Goal: Information Seeking & Learning: Learn about a topic

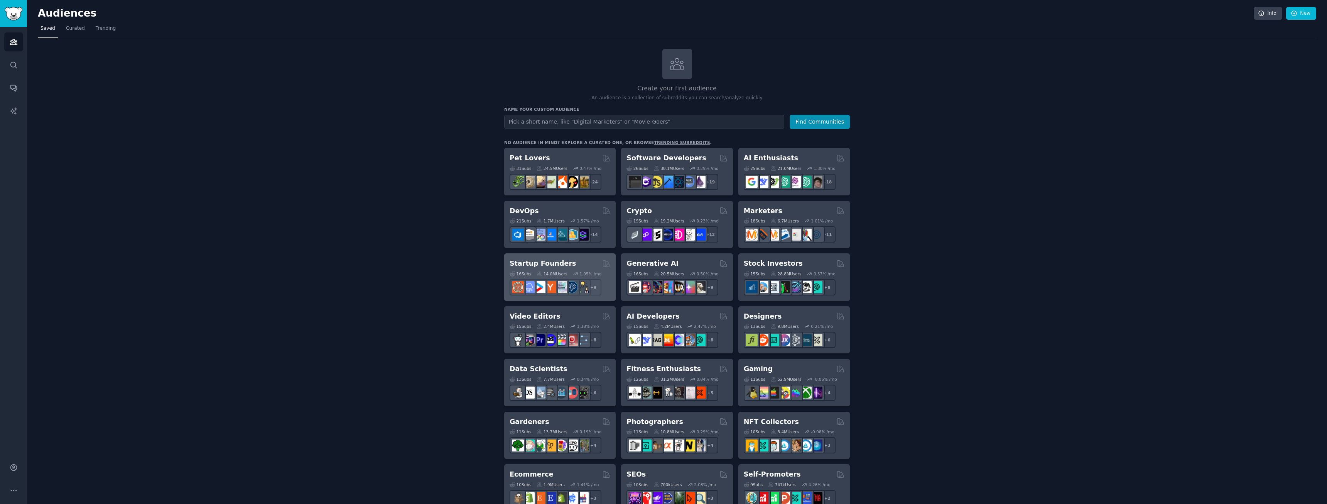
click at [567, 257] on div "Startup Founders Curated by GummySearch 16 Sub s 14.0M Users 1.05 % /mo + 9" at bounding box center [560, 276] width 112 height 47
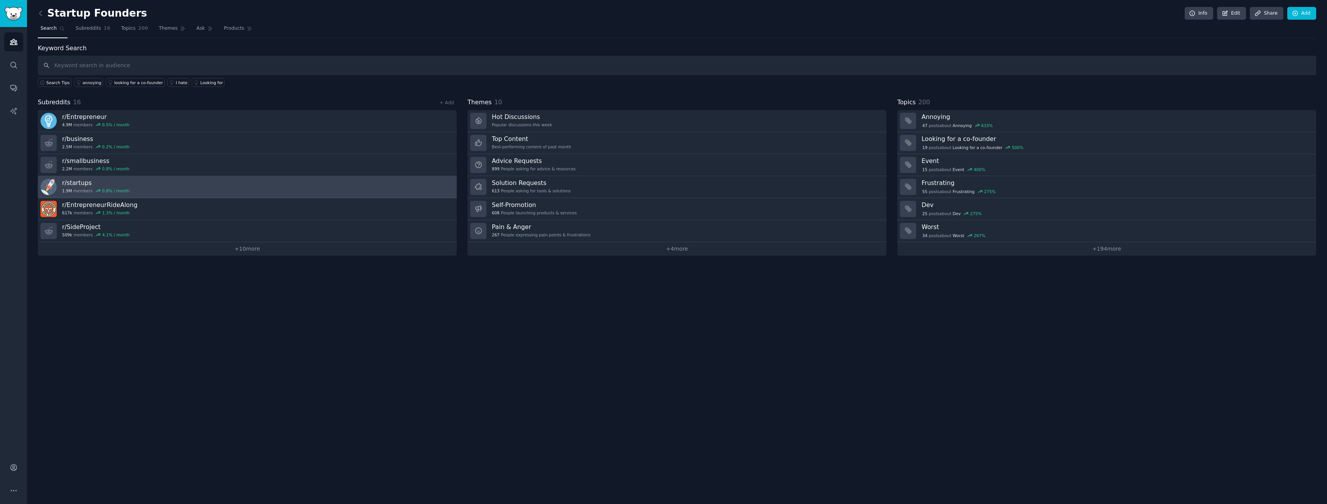
click at [149, 187] on link "r/ startups 1.9M members 0.8 % / month" at bounding box center [247, 187] width 419 height 22
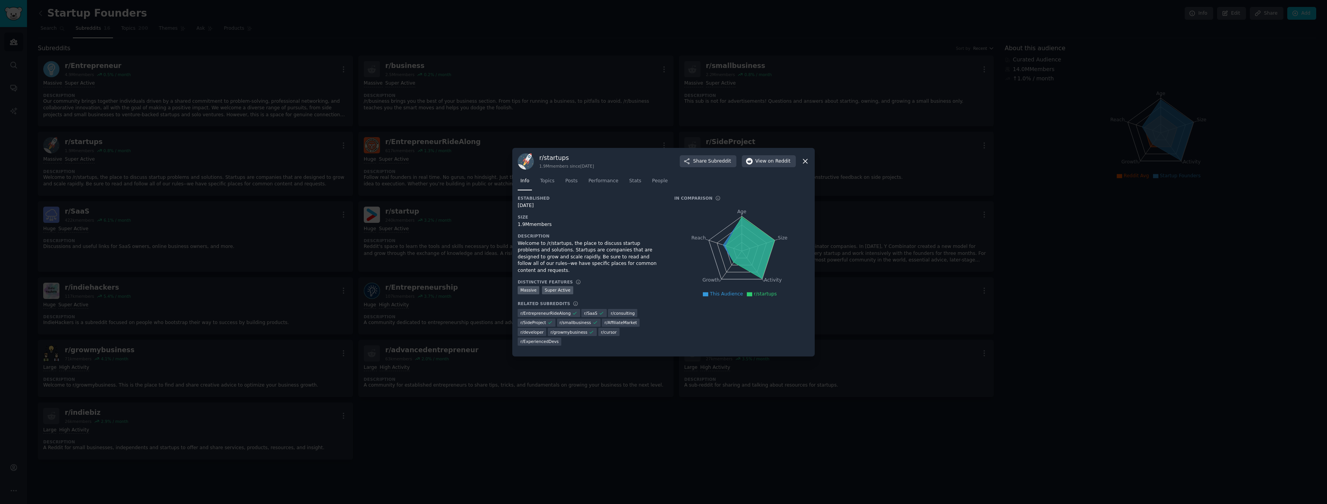
click at [308, 169] on div at bounding box center [663, 252] width 1327 height 504
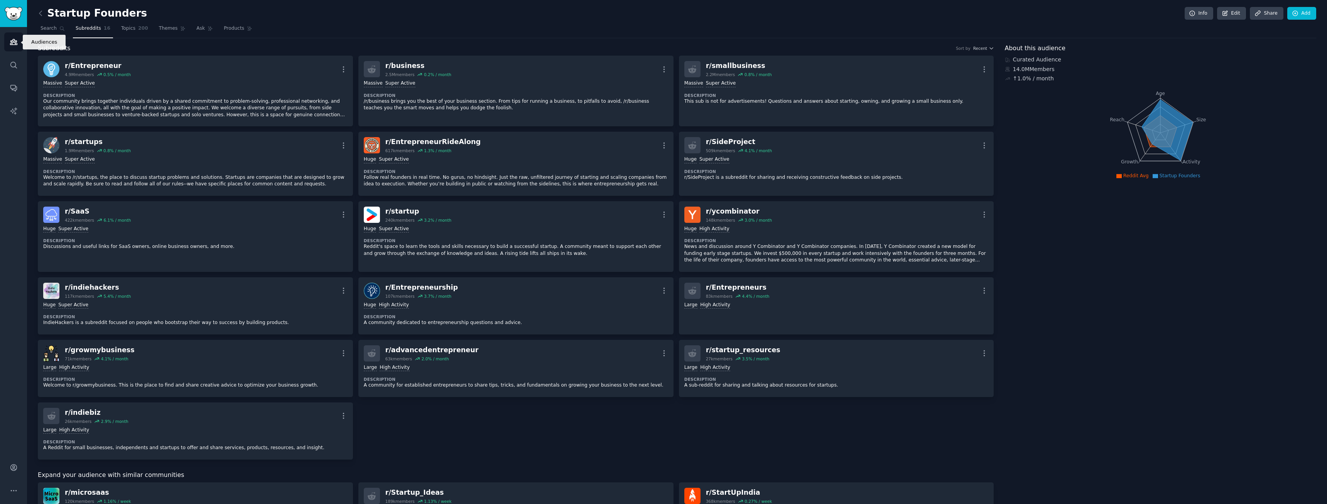
click at [15, 42] on icon "Sidebar" at bounding box center [14, 42] width 8 height 8
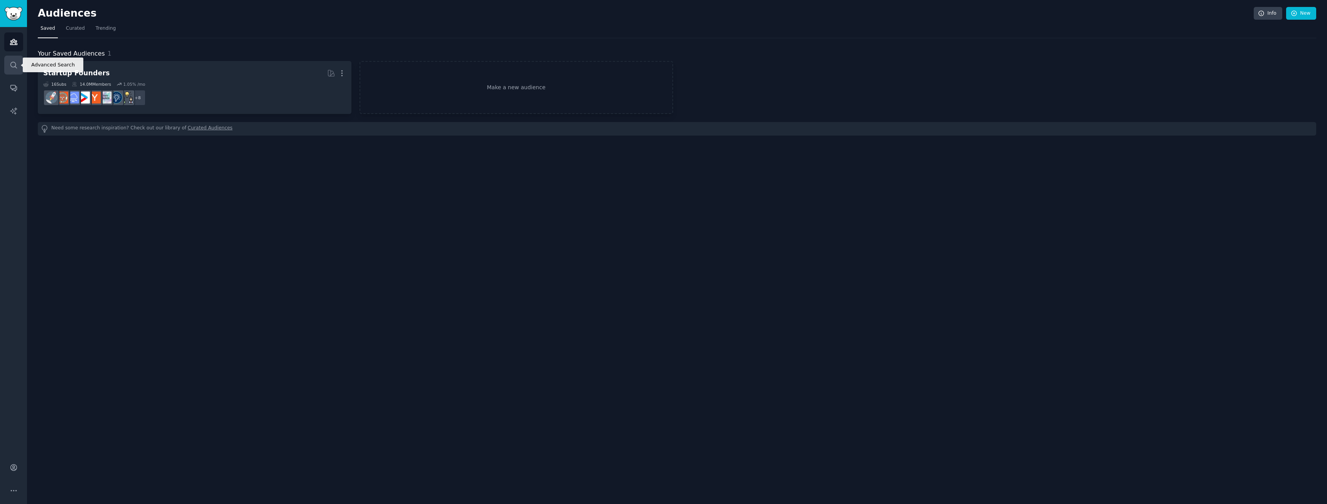
click at [18, 69] on link "Search" at bounding box center [13, 65] width 19 height 19
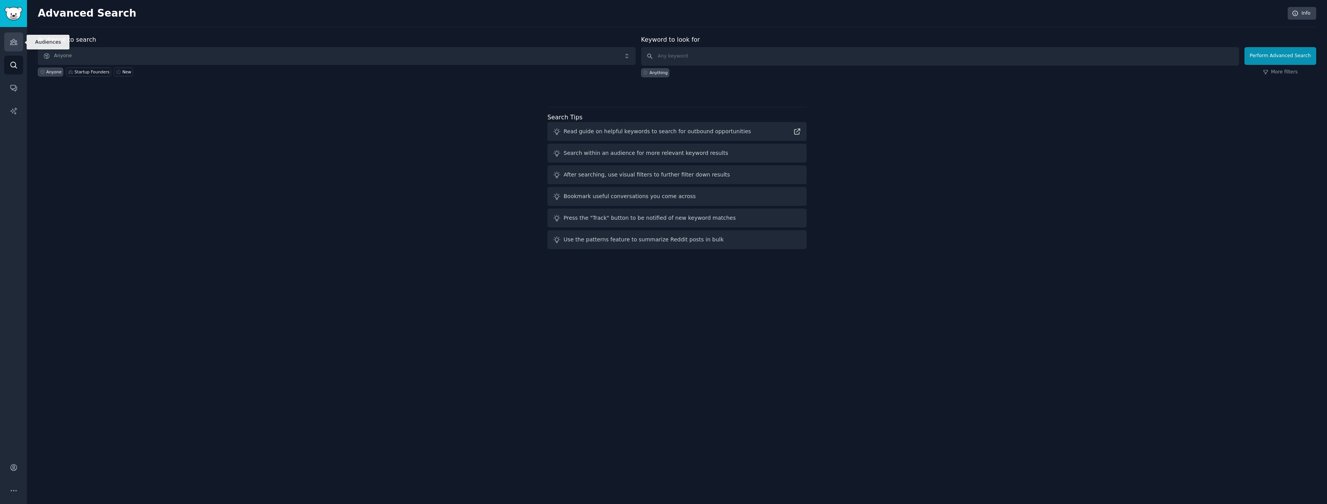
click at [22, 40] on link "Audiences" at bounding box center [13, 41] width 19 height 19
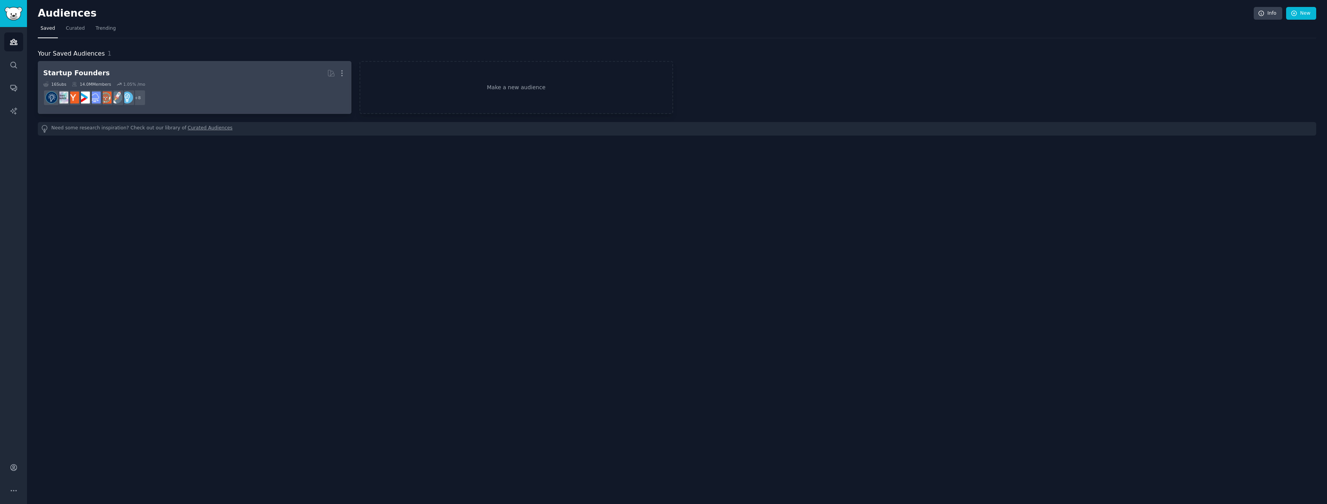
click at [153, 82] on div "16 Sub s 14.0M Members 1.05 % /mo" at bounding box center [194, 83] width 303 height 5
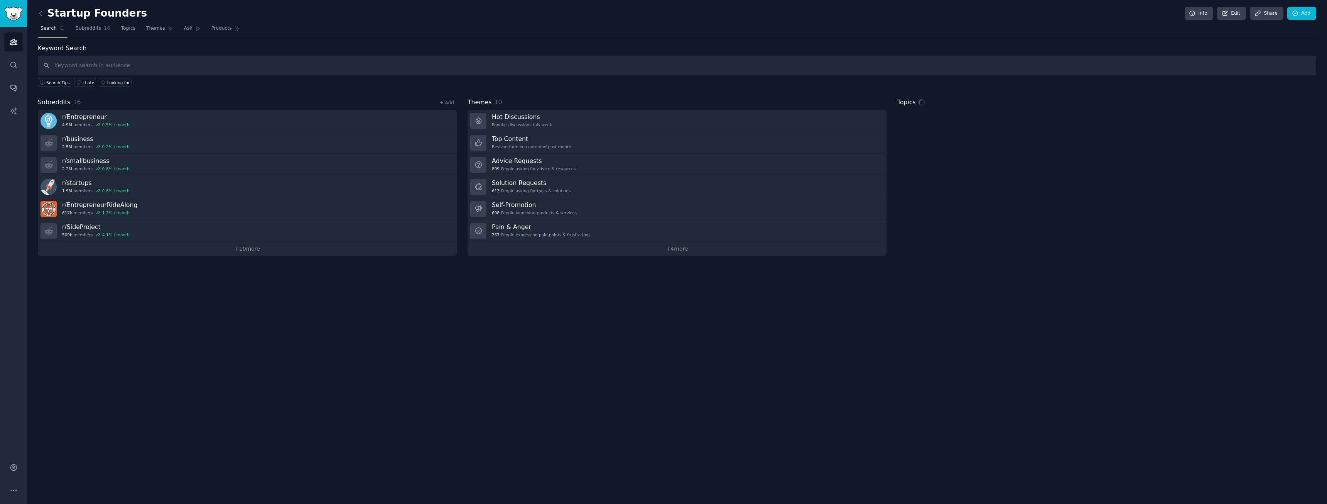
click at [28, 66] on div "Startup Founders Info Edit Share Add Search Subreddits 16 Topics Themes Ask Pro…" at bounding box center [677, 252] width 1300 height 504
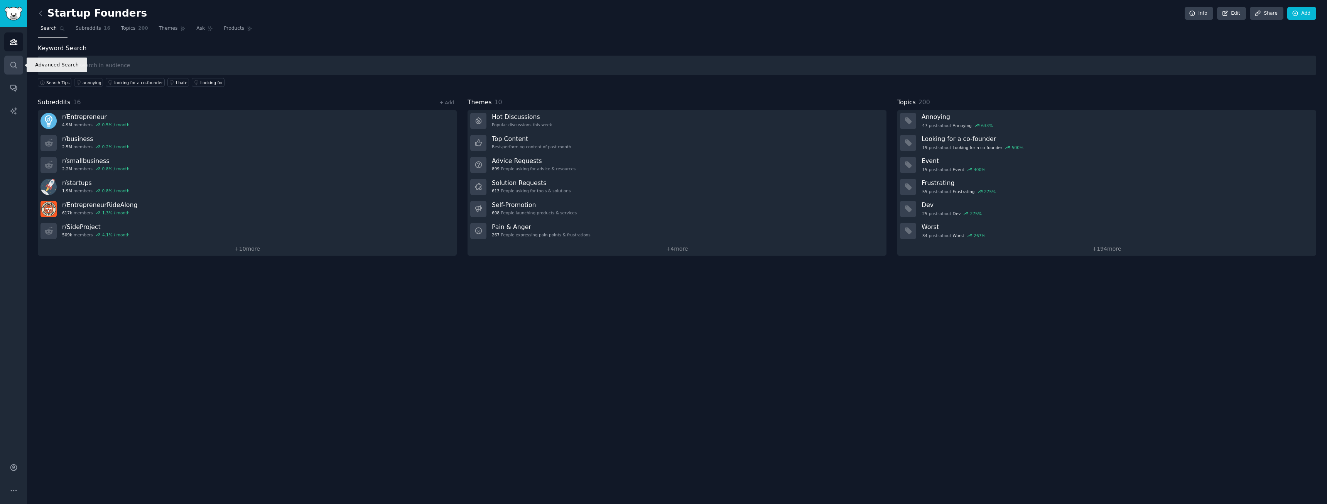
click at [20, 68] on link "Search" at bounding box center [13, 65] width 19 height 19
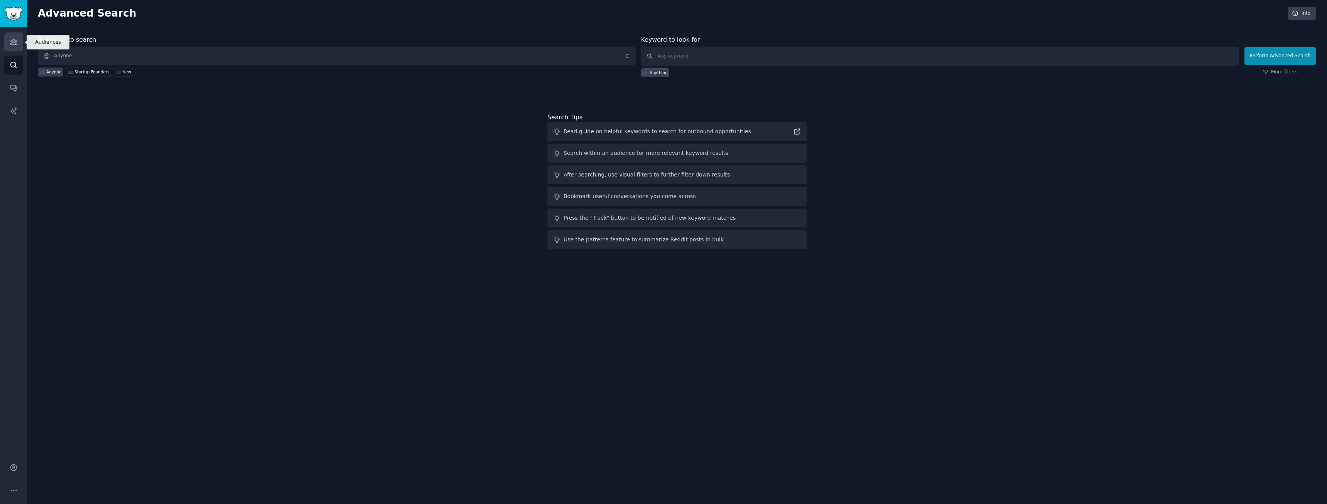
click at [14, 45] on icon "Sidebar" at bounding box center [13, 41] width 7 height 5
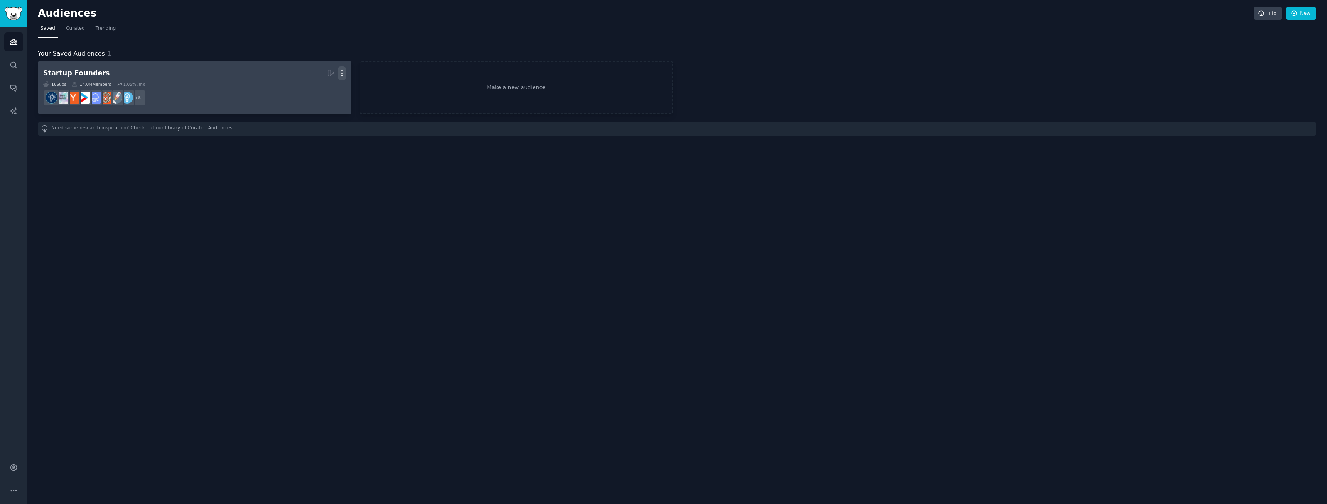
click at [340, 73] on icon "button" at bounding box center [342, 73] width 8 height 8
click at [327, 90] on p "Delete" at bounding box center [321, 89] width 18 height 8
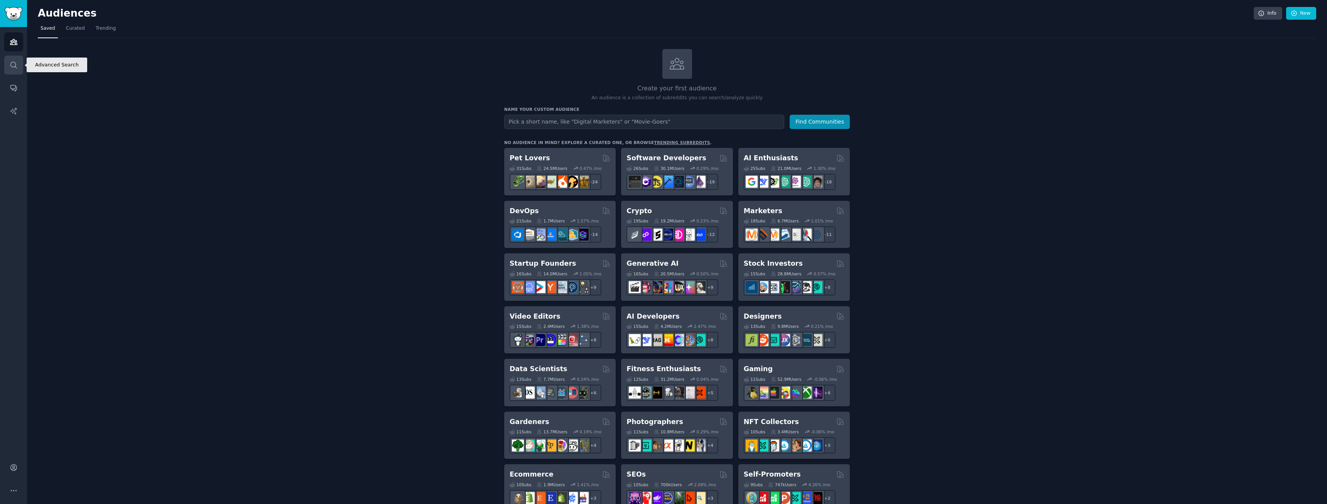
click at [15, 63] on icon "Sidebar" at bounding box center [13, 65] width 6 height 6
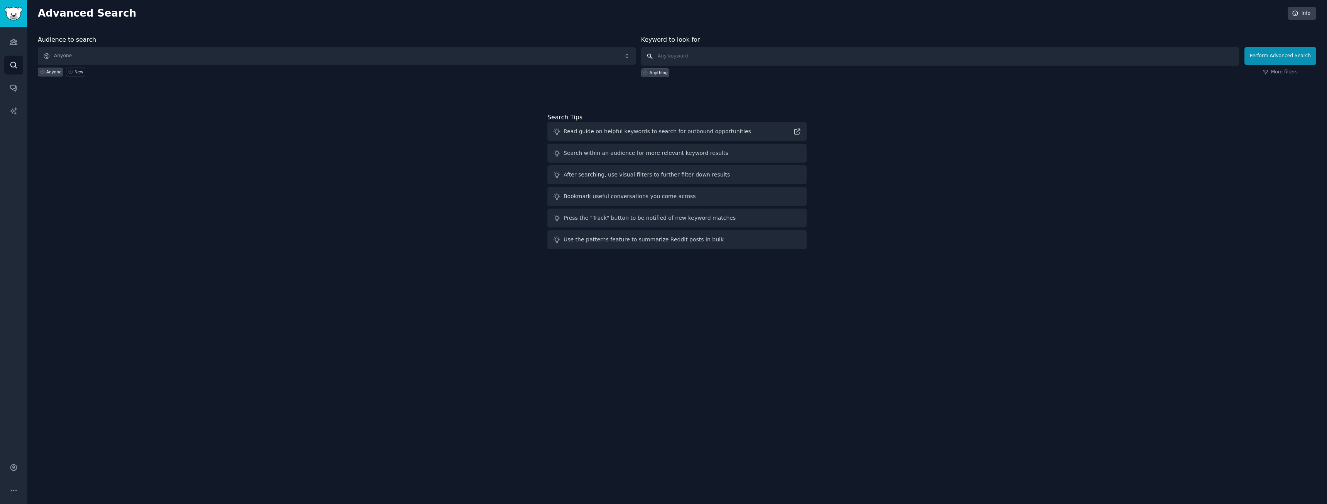
click at [695, 54] on input "text" at bounding box center [940, 56] width 598 height 19
type input "video editors"
click button "Perform Advanced Search" at bounding box center [1281, 56] width 72 height 18
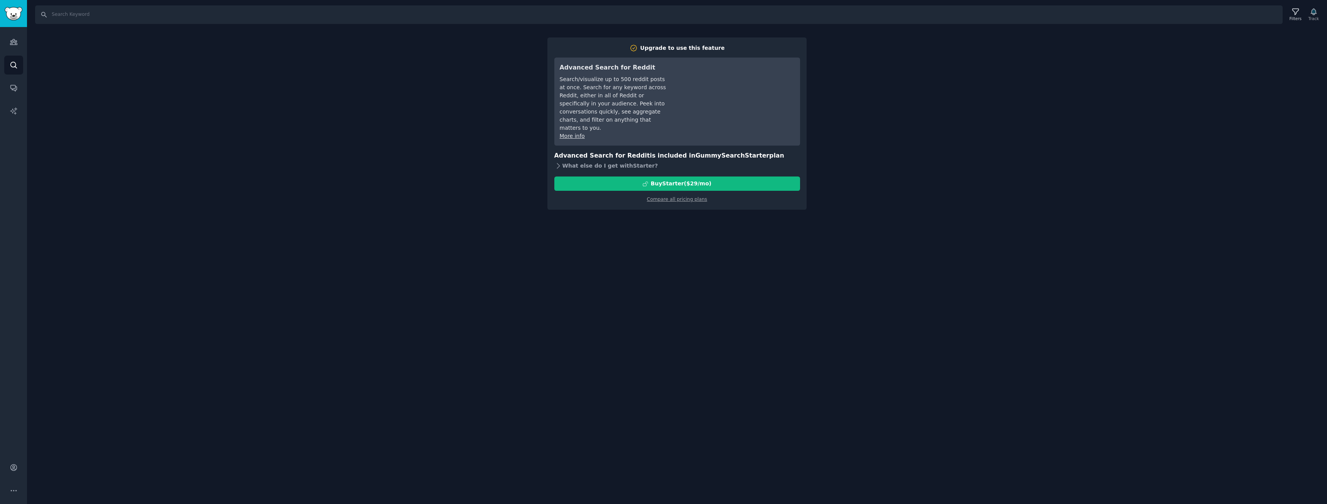
click at [568, 161] on div "What else do I get with Starter ?" at bounding box center [677, 165] width 246 height 11
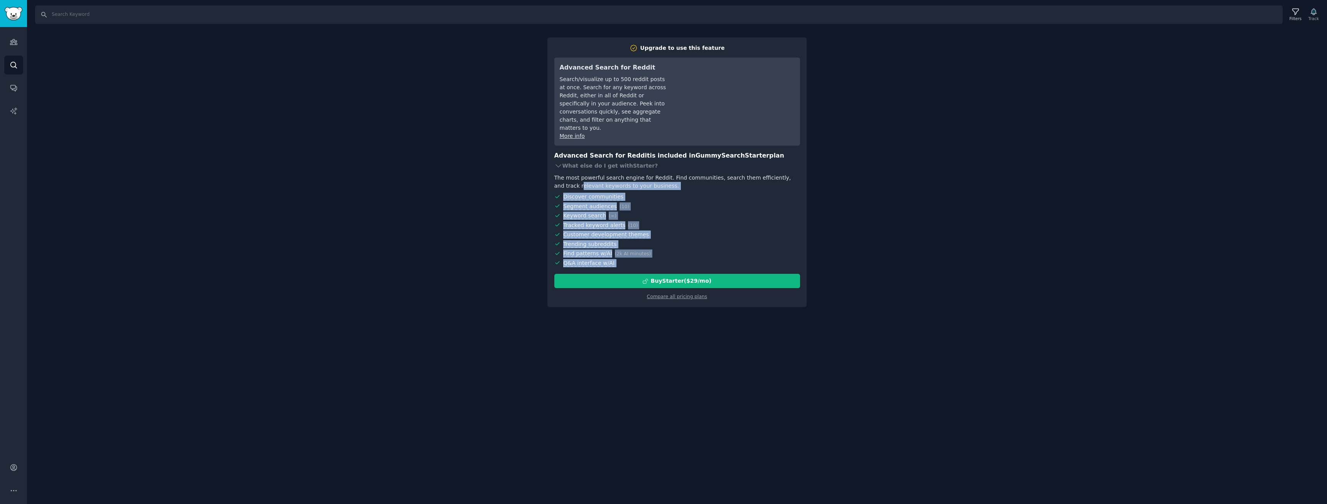
drag, startPoint x: 556, startPoint y: 174, endPoint x: 646, endPoint y: 261, distance: 125.0
click at [646, 261] on div "Upgrade to use this feature Advanced Search for Reddit Search/visualize up to 5…" at bounding box center [677, 172] width 246 height 256
click at [662, 193] on span "Discover communities" at bounding box center [681, 197] width 237 height 8
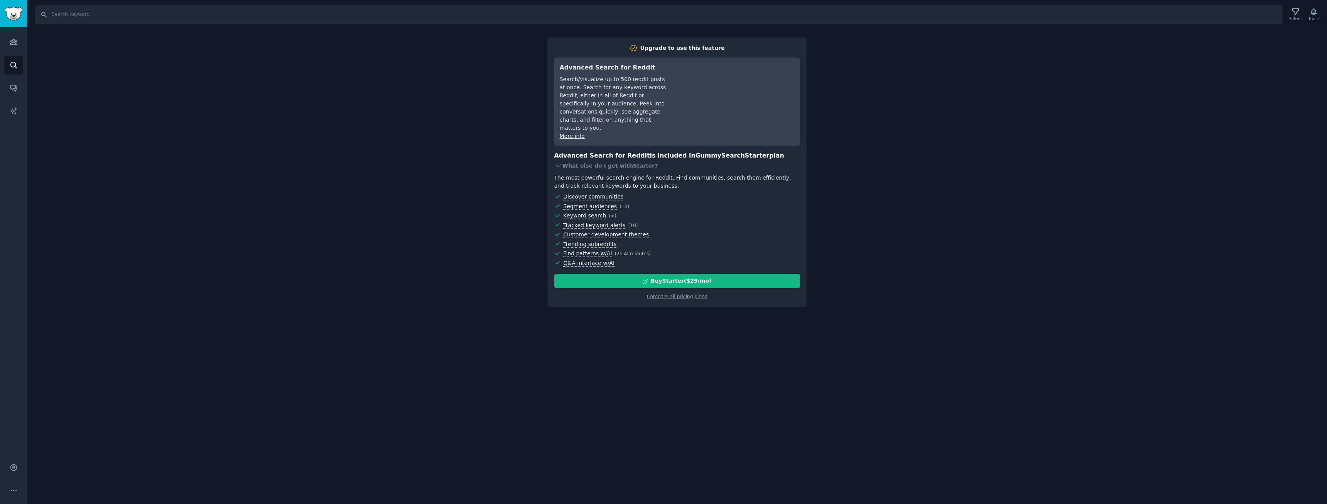
click at [871, 160] on div "Search Filters Track Upgrade to use this feature Advanced Search for Reddit Sea…" at bounding box center [677, 252] width 1300 height 504
